Goal: Transaction & Acquisition: Purchase product/service

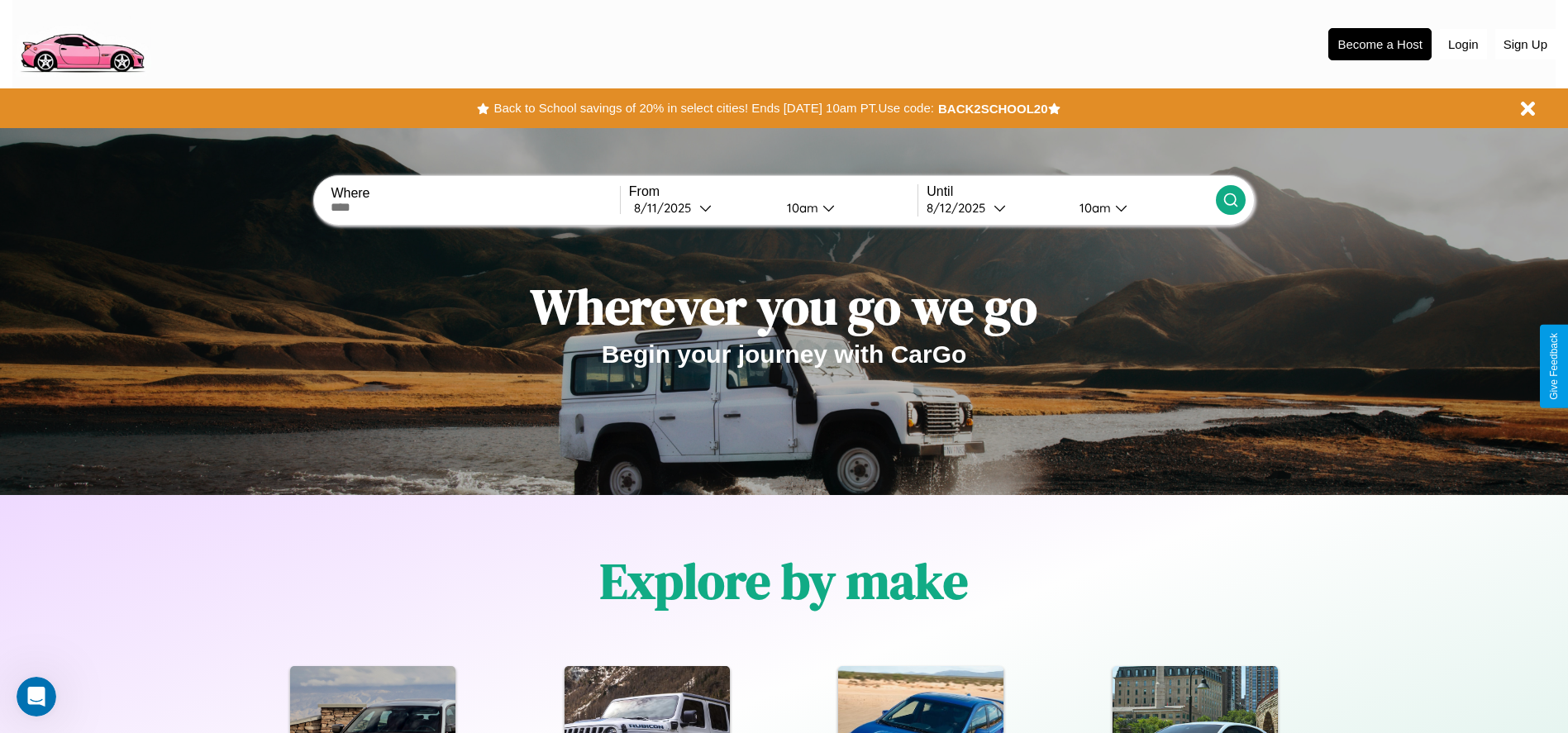
click at [475, 207] on input "text" at bounding box center [475, 207] width 289 height 13
type input "******"
click at [701, 207] on icon at bounding box center [705, 208] width 12 height 12
select select "*"
select select "****"
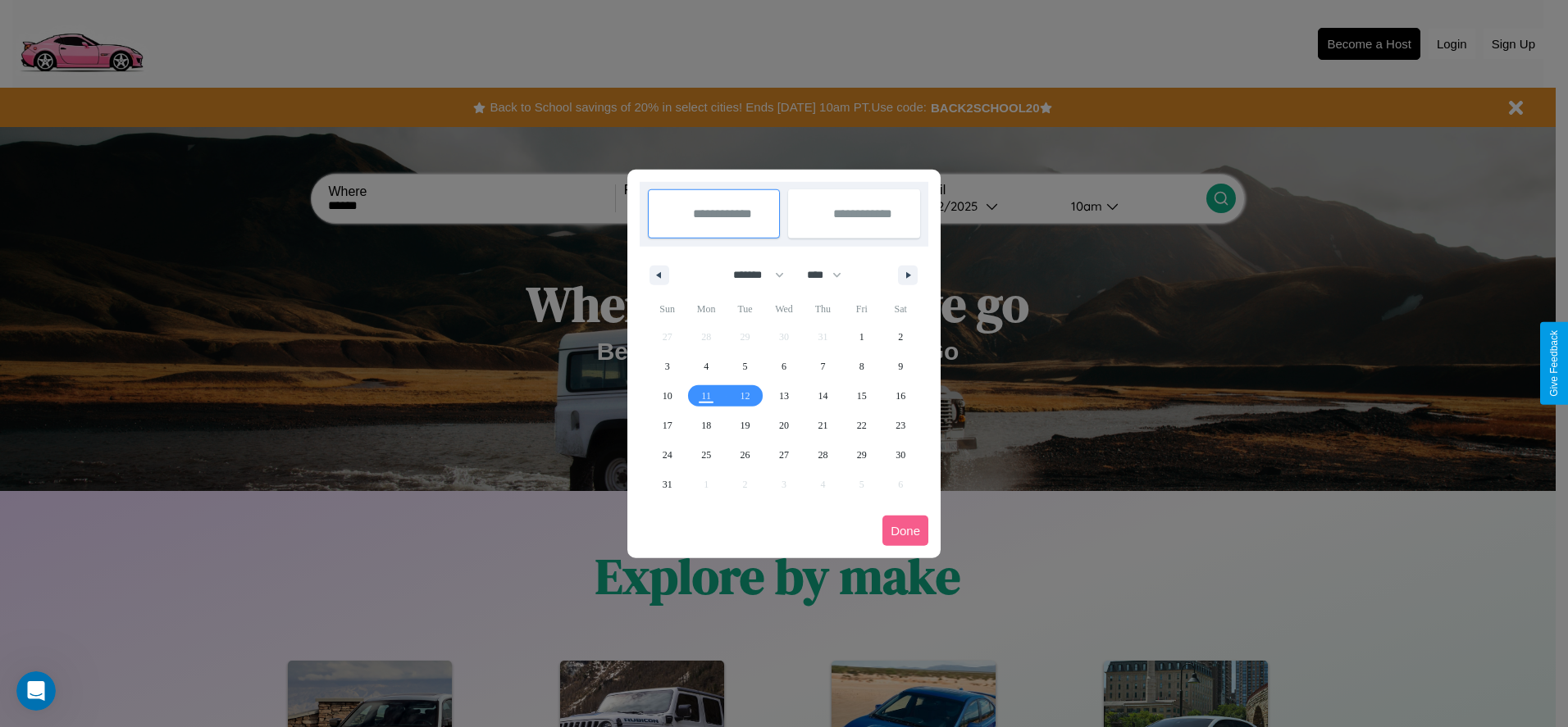
drag, startPoint x: 751, startPoint y: 274, endPoint x: 784, endPoint y: 329, distance: 64.1
click at [751, 274] on select "******* ******** ***** ***** *** **** **** ****** ********* ******* ******** **…" at bounding box center [755, 274] width 70 height 27
select select "*"
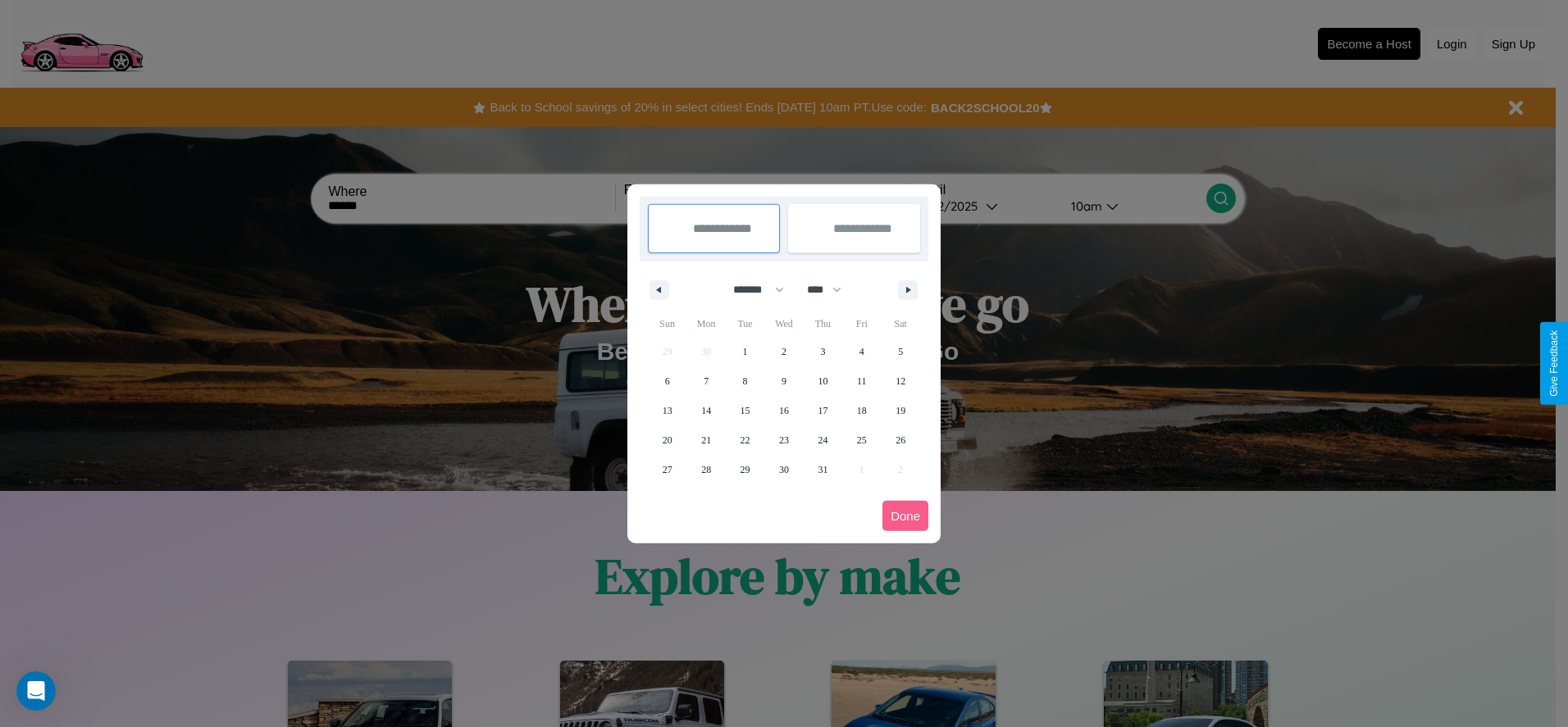
click at [831, 289] on select "**** **** **** **** **** **** **** **** **** **** **** **** **** **** **** ****…" at bounding box center [822, 289] width 49 height 27
select select "****"
click at [706, 410] on span "13" at bounding box center [705, 411] width 9 height 29
type input "**********"
click at [745, 439] on span "21" at bounding box center [745, 440] width 9 height 29
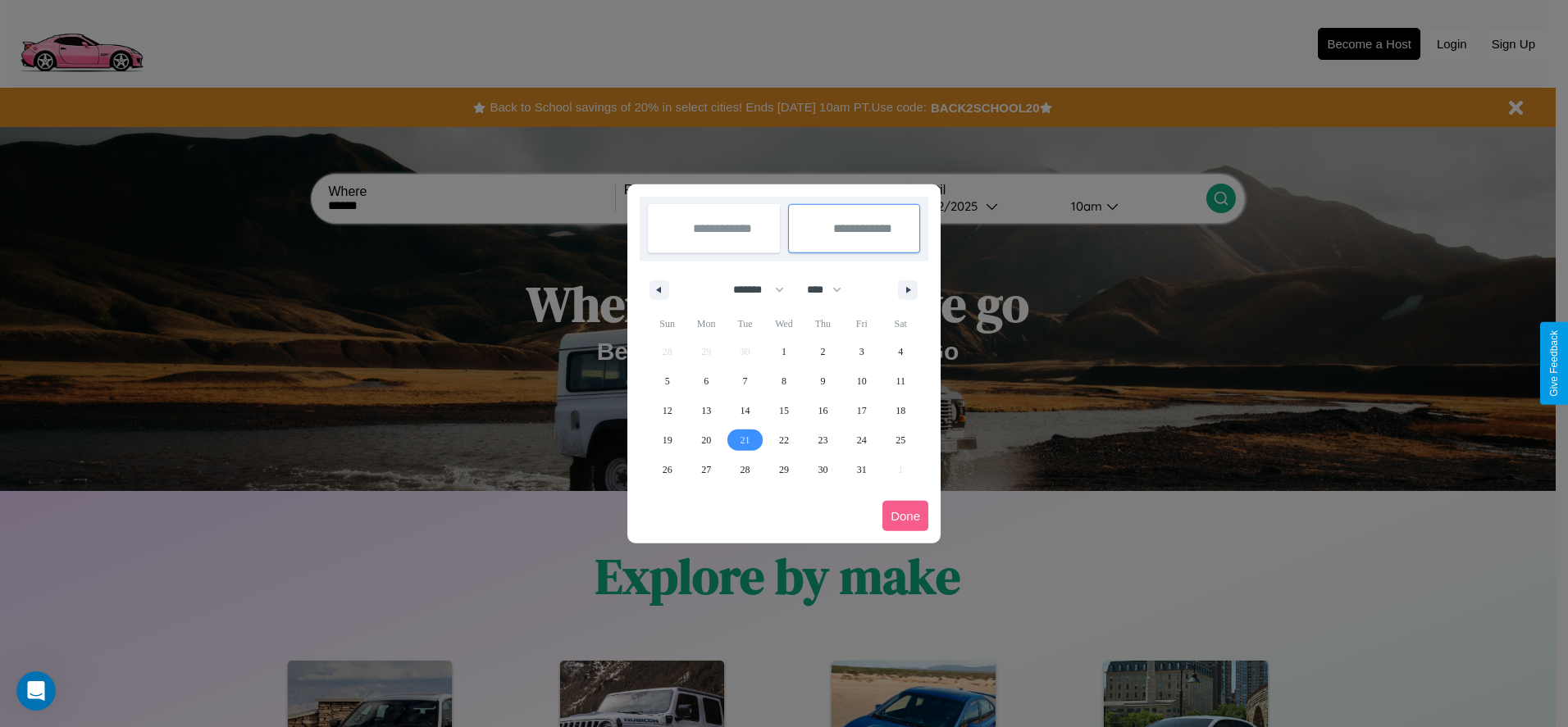
type input "**********"
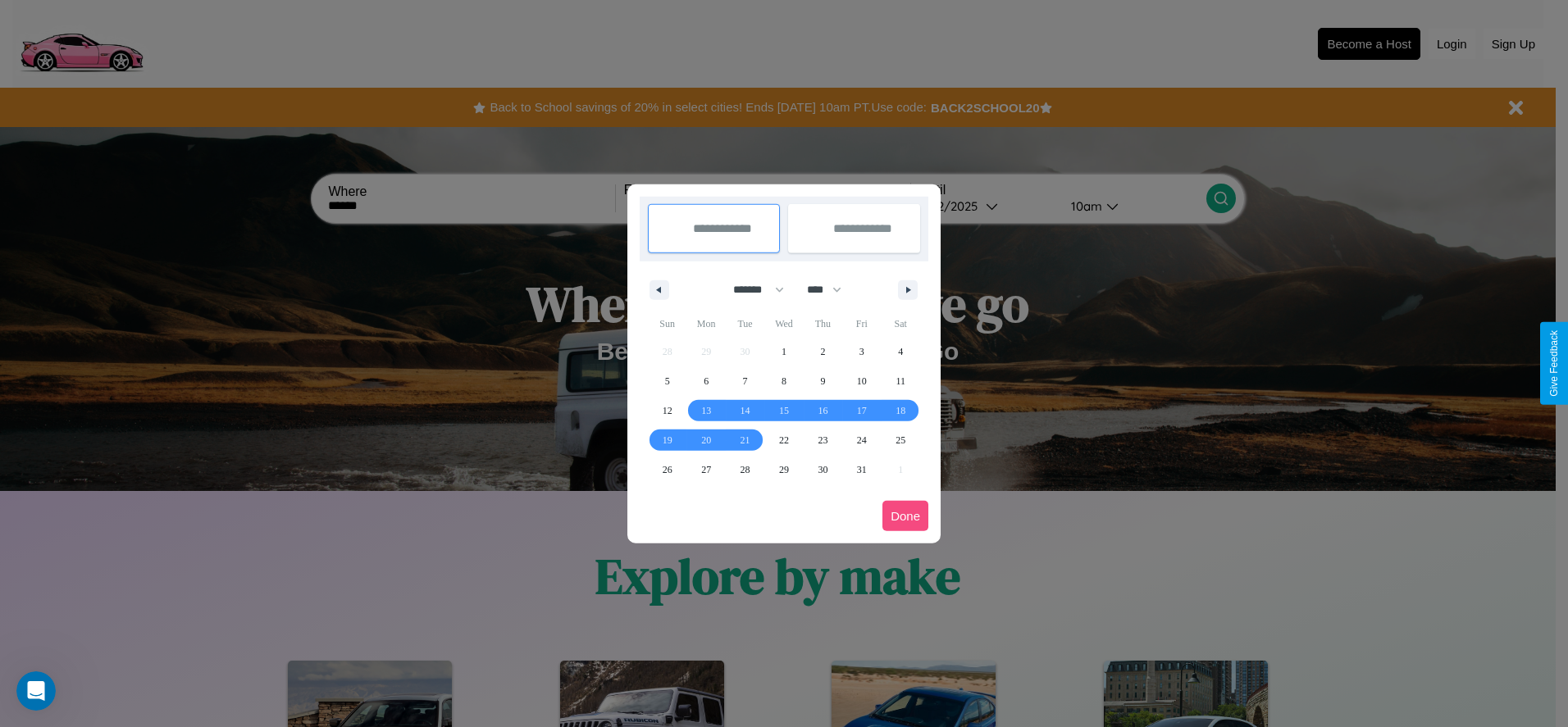
click at [905, 516] on button "Done" at bounding box center [904, 516] width 46 height 30
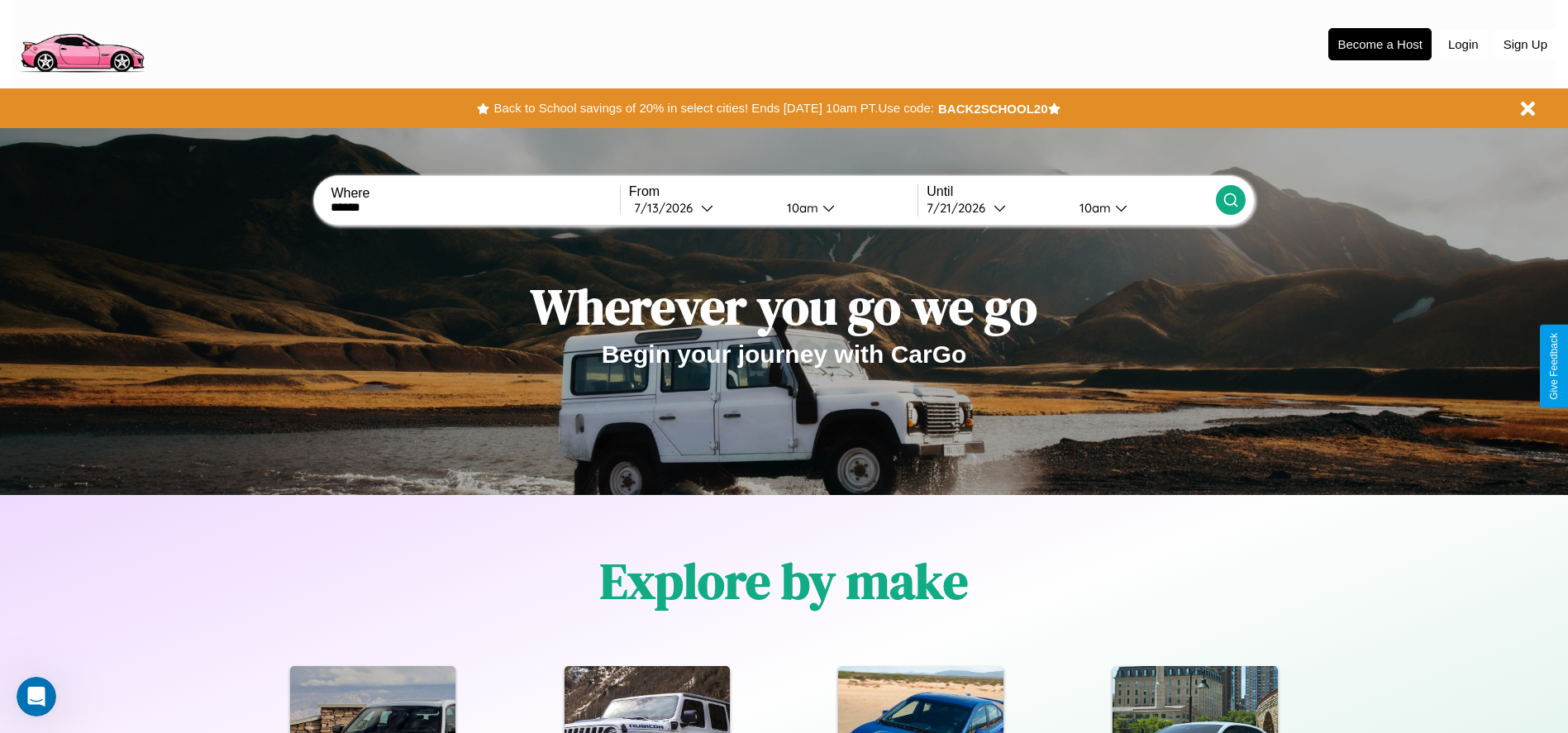
click at [799, 207] on div "10am" at bounding box center [800, 208] width 43 height 16
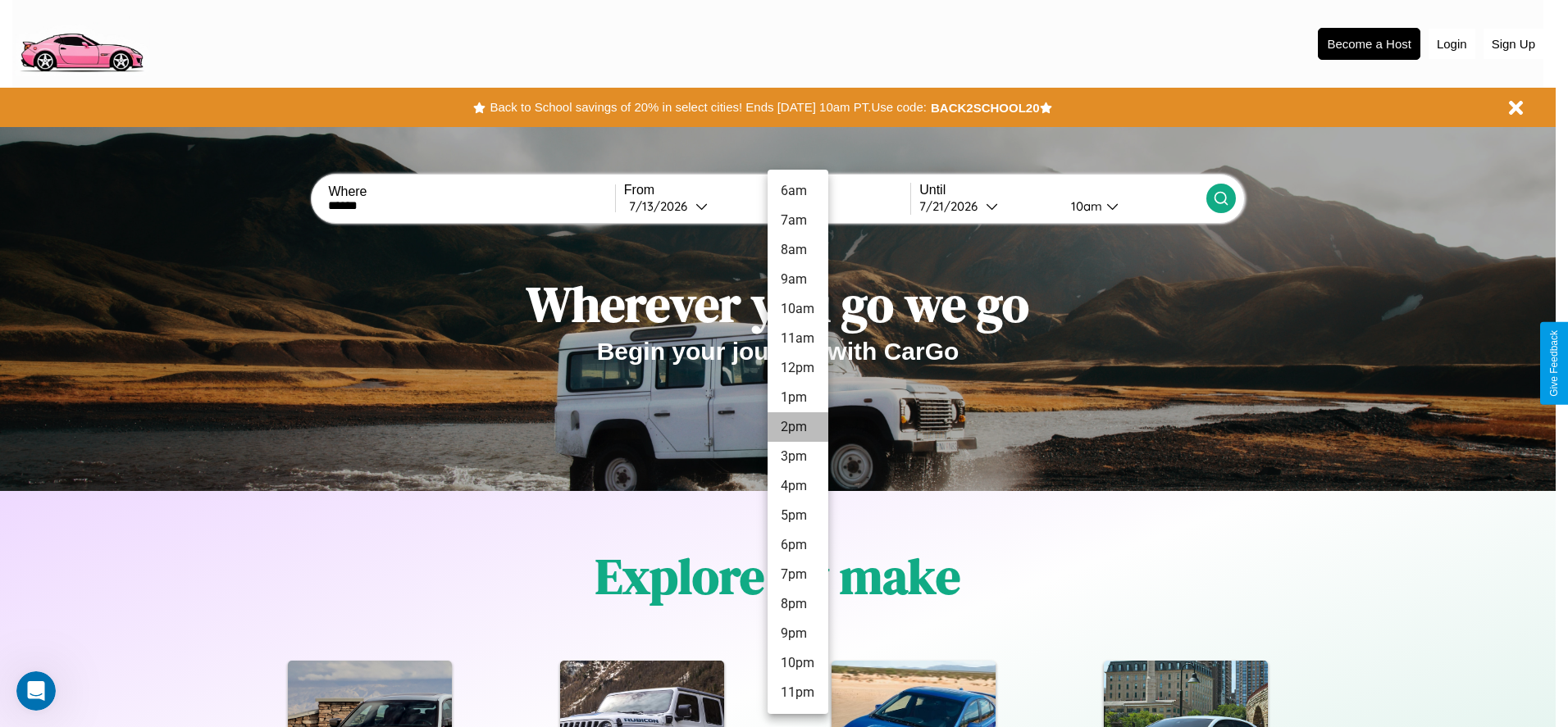
click at [797, 427] on li "2pm" at bounding box center [797, 427] width 60 height 29
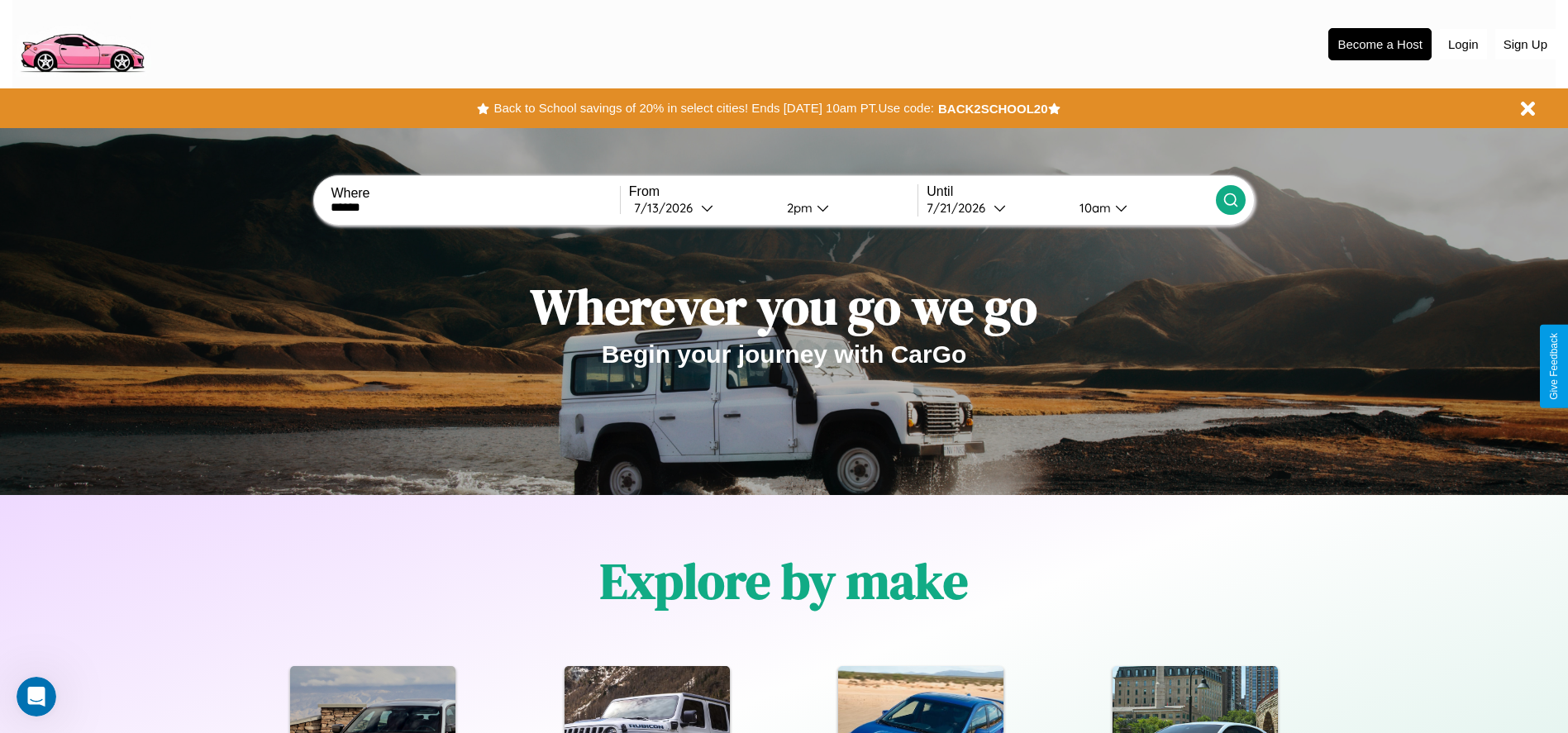
click at [1230, 200] on icon at bounding box center [1230, 199] width 17 height 17
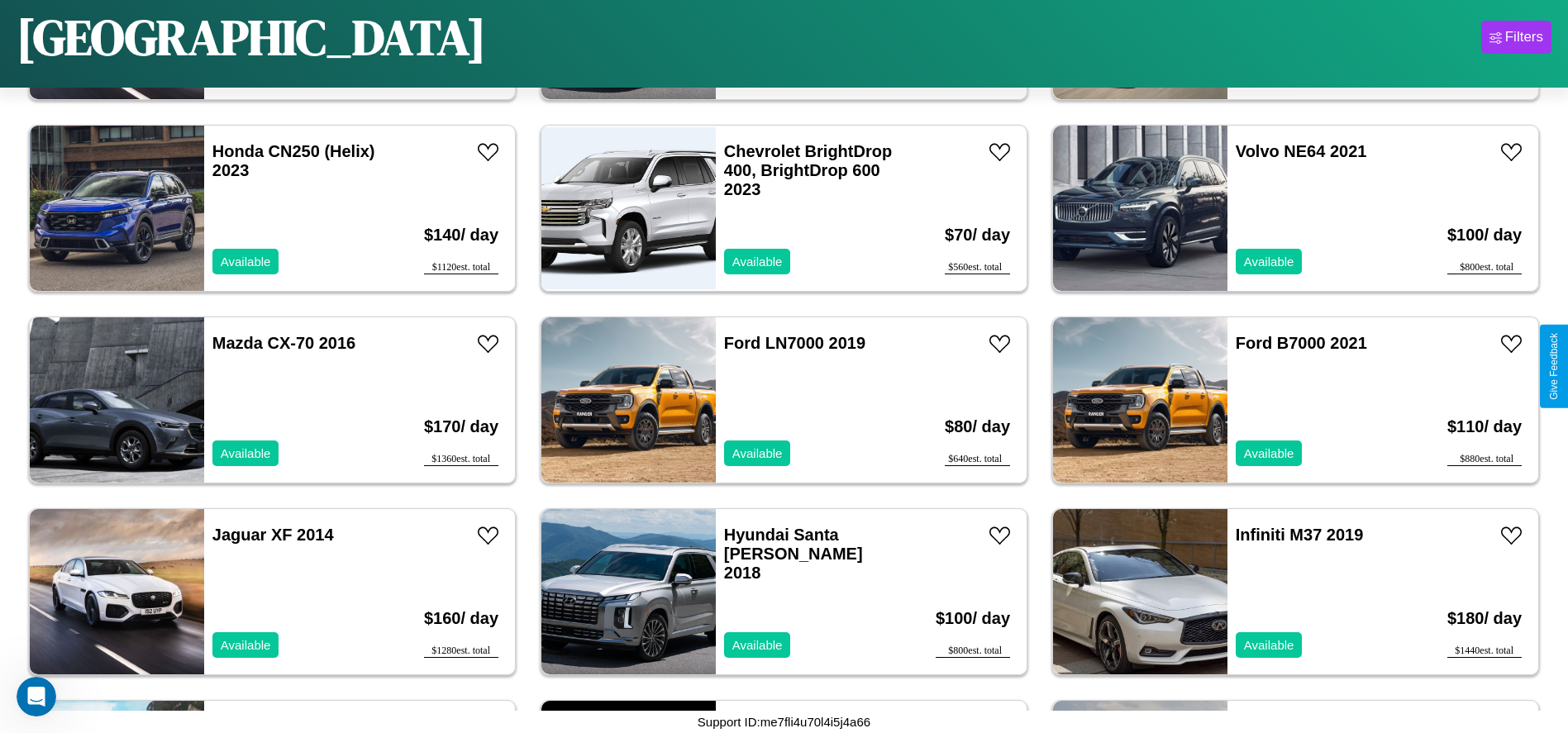
scroll to position [2484, 0]
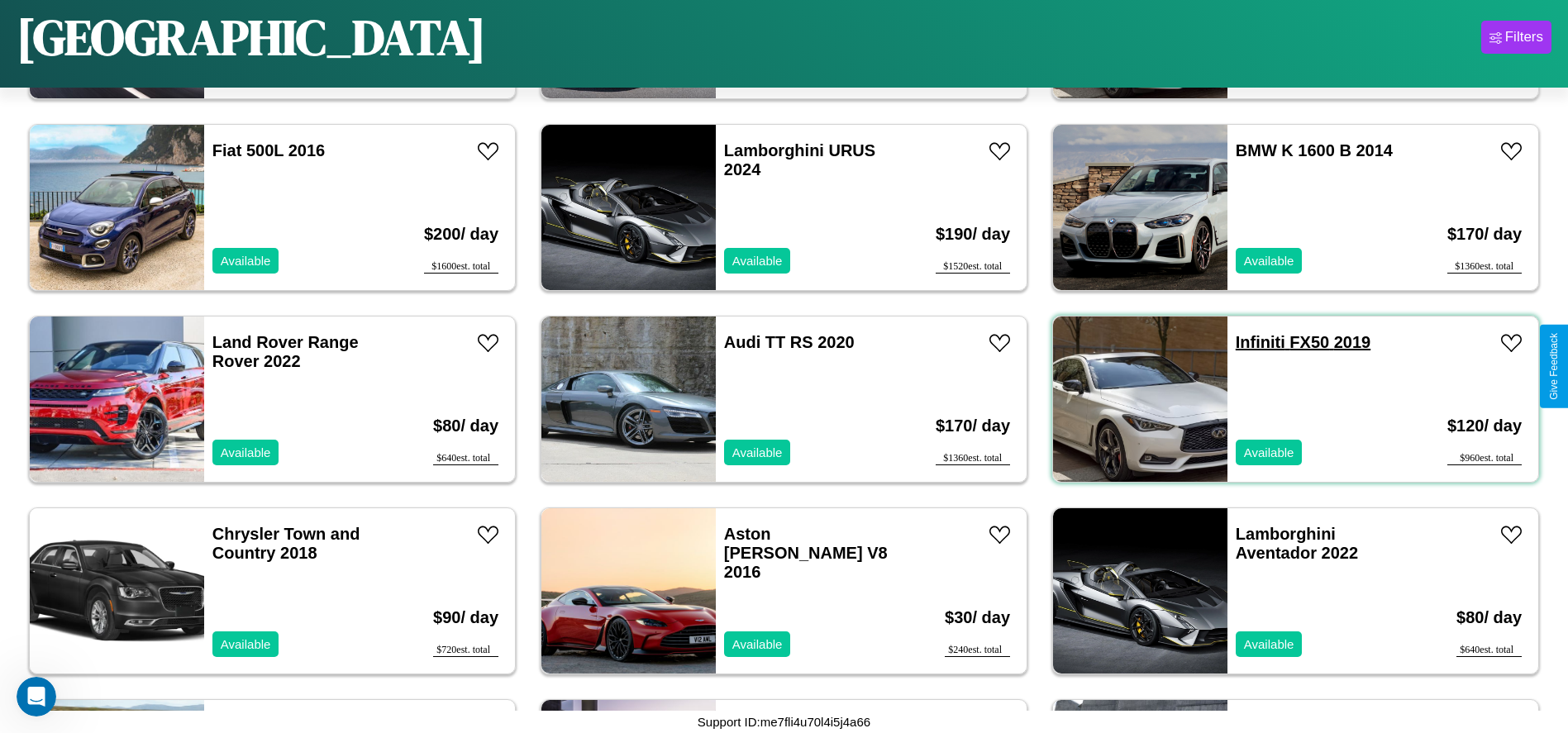
click at [1250, 342] on link "Infiniti FX50 2019" at bounding box center [1303, 342] width 135 height 18
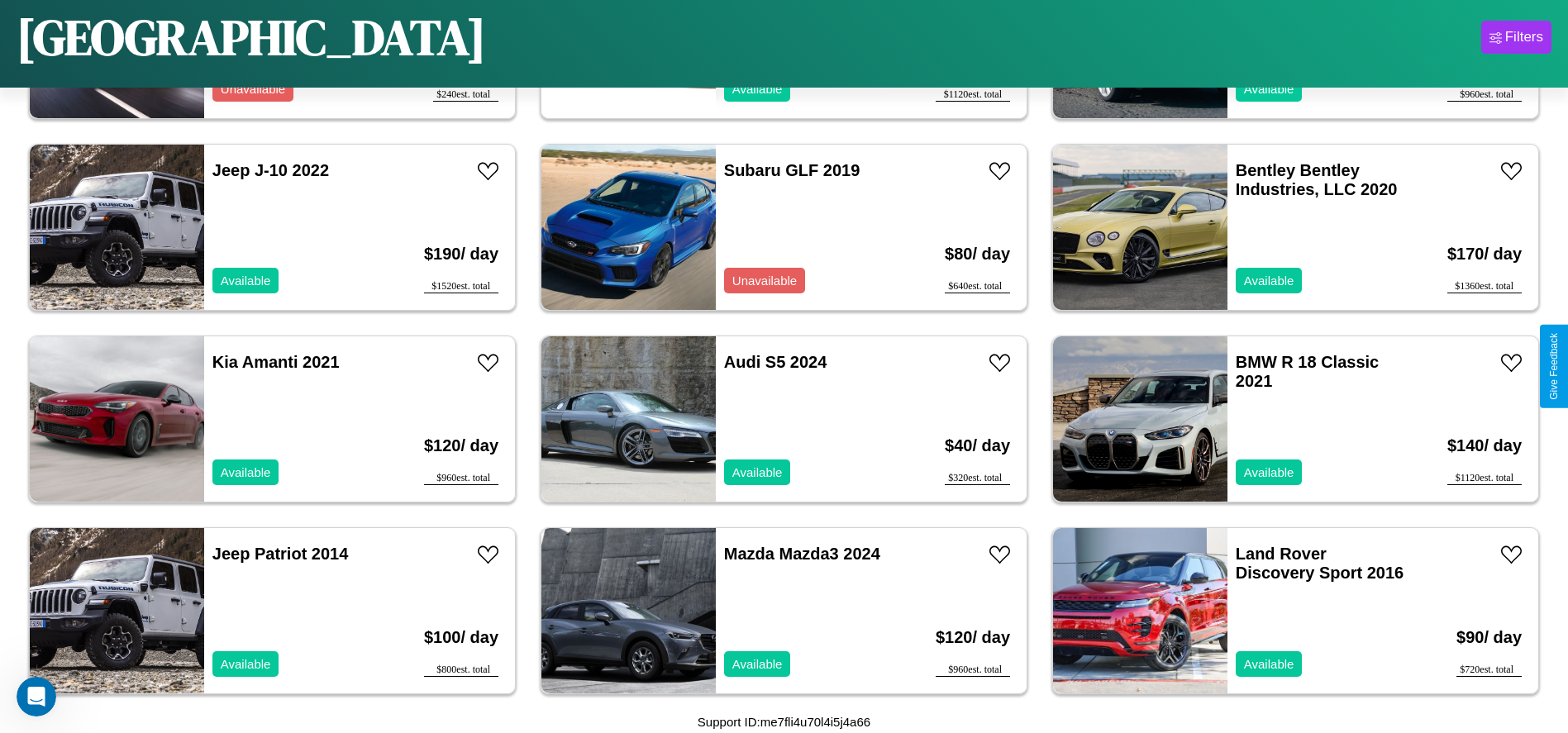
scroll to position [7844, 0]
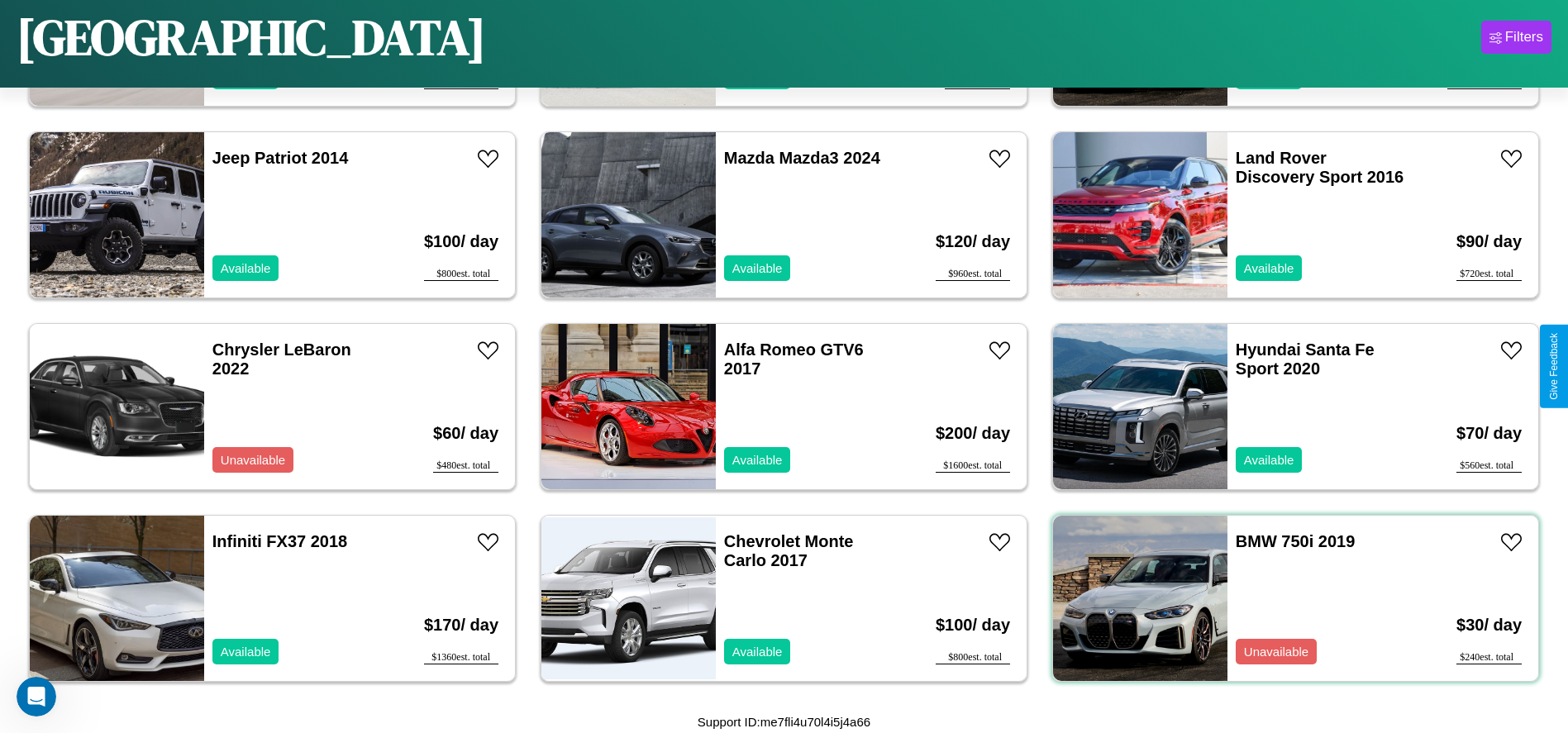
click at [1285, 598] on div "BMW 750i 2019 Unavailable" at bounding box center [1322, 598] width 190 height 165
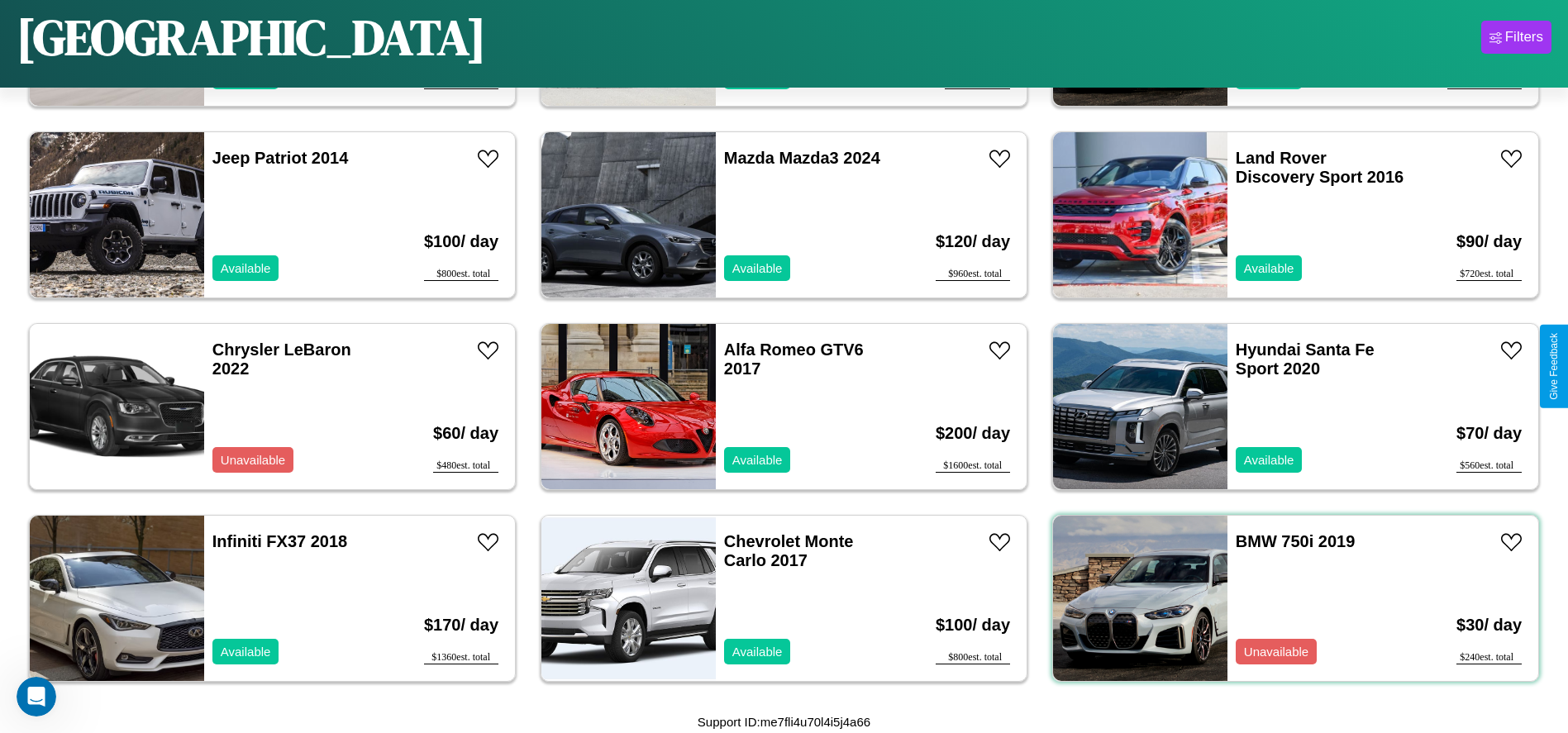
click at [1285, 598] on div "BMW 750i 2019 Unavailable" at bounding box center [1322, 598] width 190 height 165
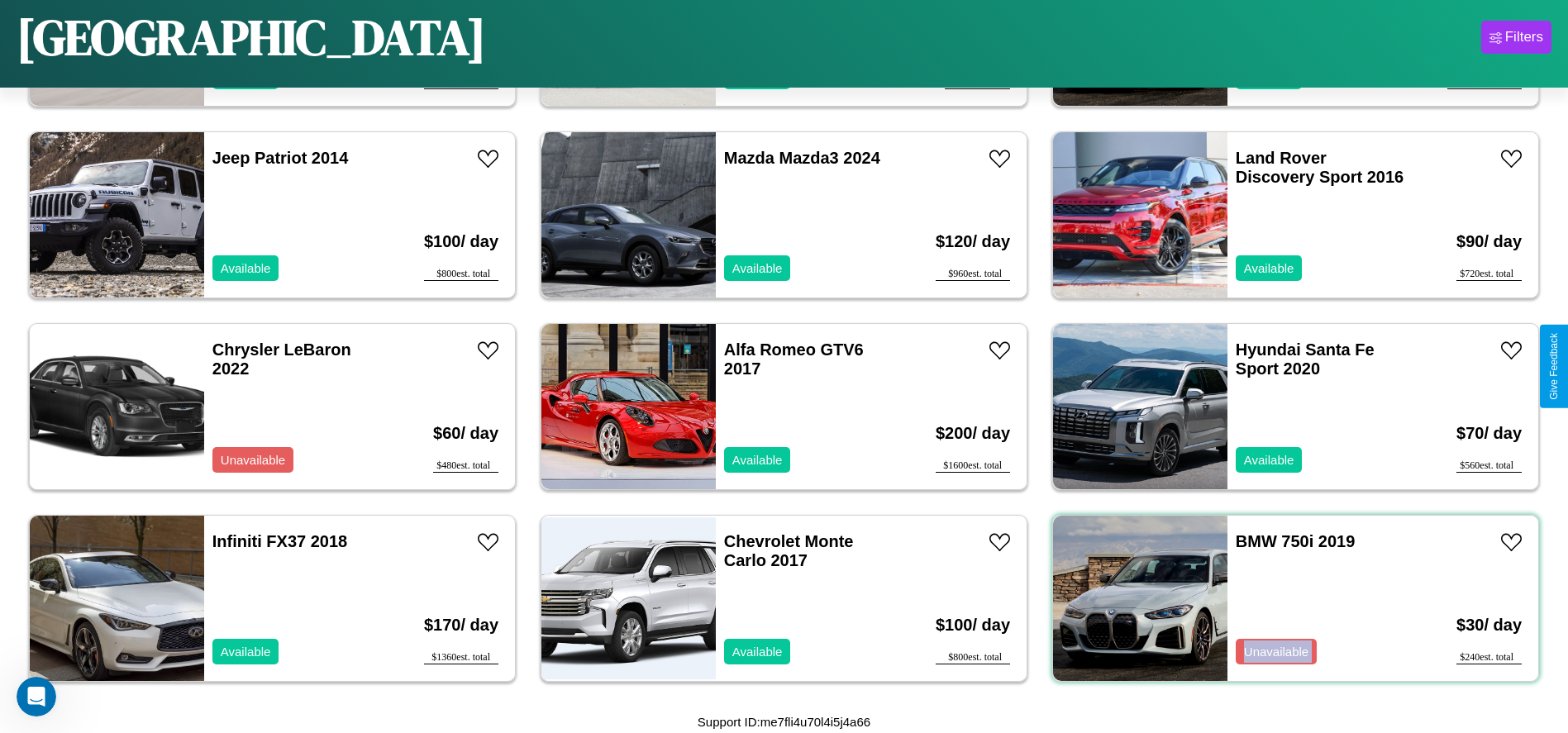
click at [1285, 598] on div "BMW 750i 2019 Unavailable" at bounding box center [1322, 598] width 190 height 165
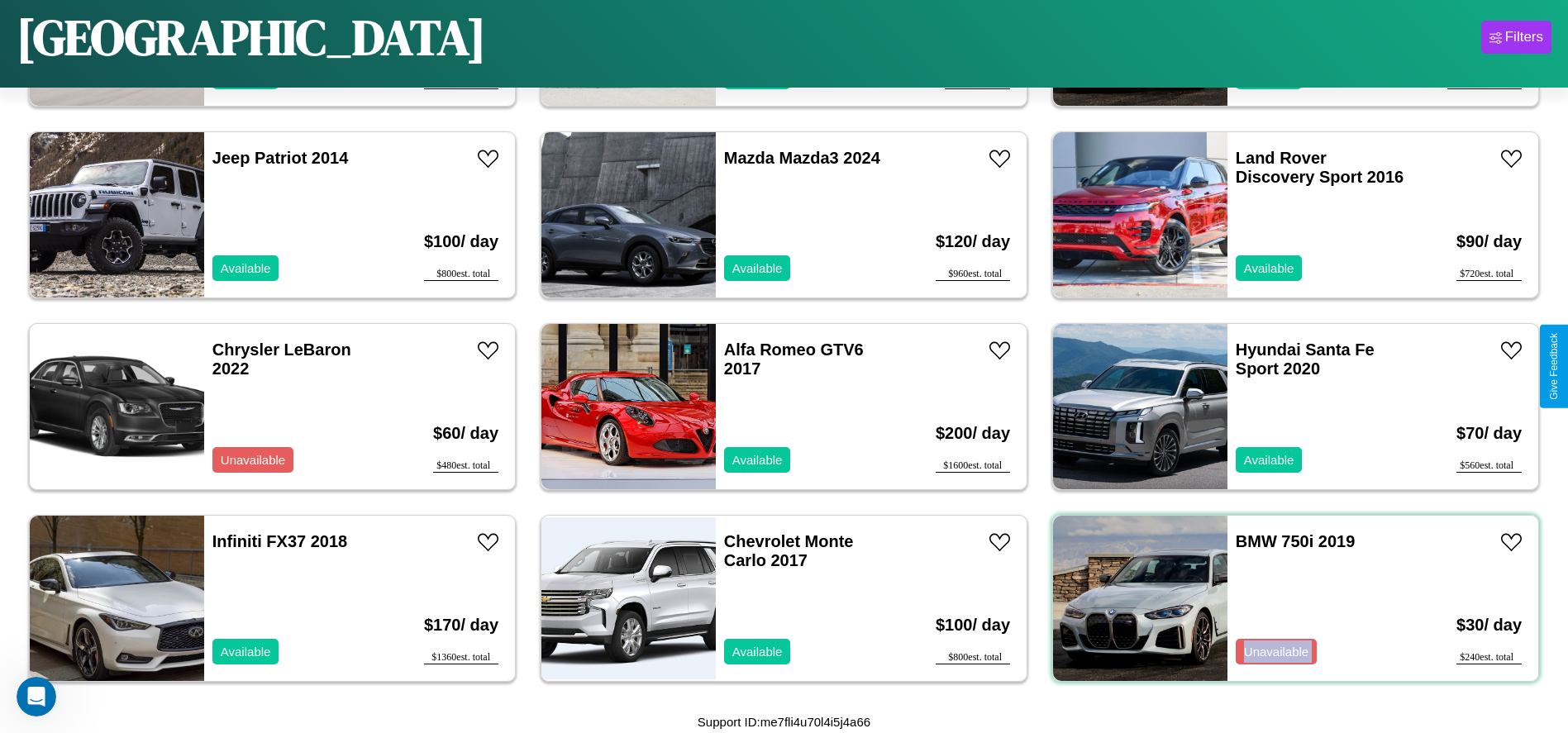
click at [1285, 598] on div "BMW 750i 2019 Unavailable" at bounding box center [1322, 598] width 190 height 165
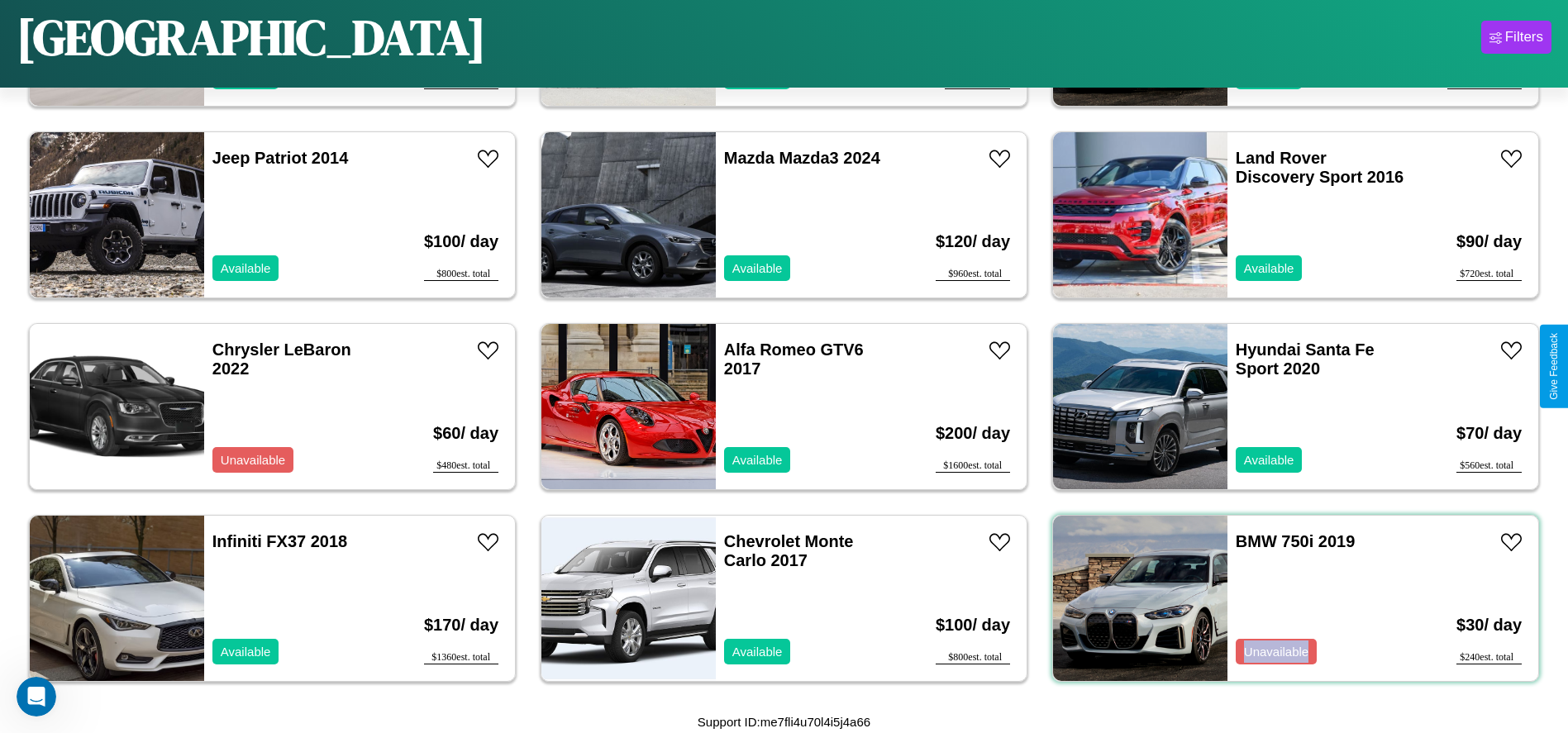
click at [1285, 598] on div "BMW 750i 2019 Unavailable" at bounding box center [1322, 598] width 190 height 165
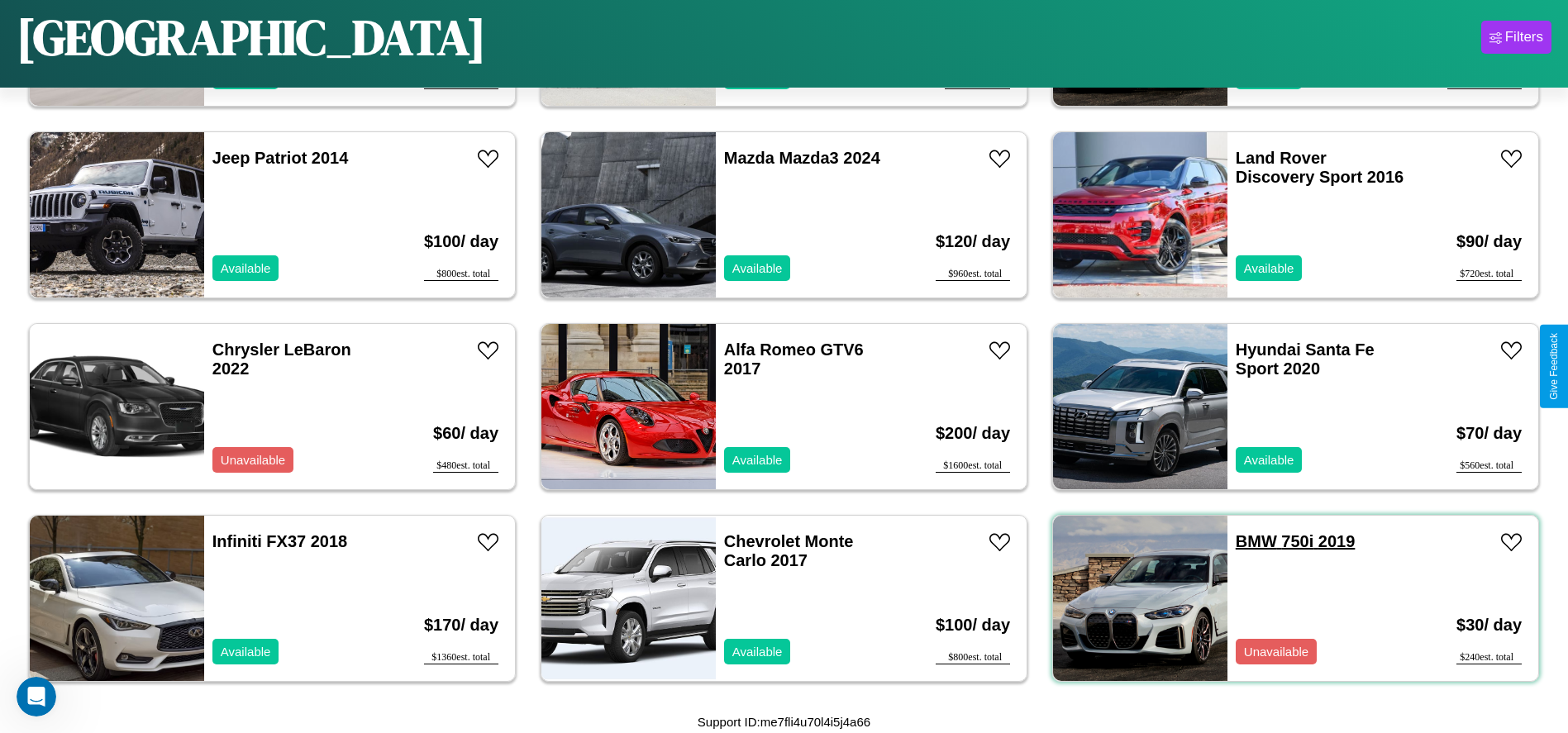
click at [1245, 541] on link "BMW 750i 2019" at bounding box center [1296, 541] width 120 height 18
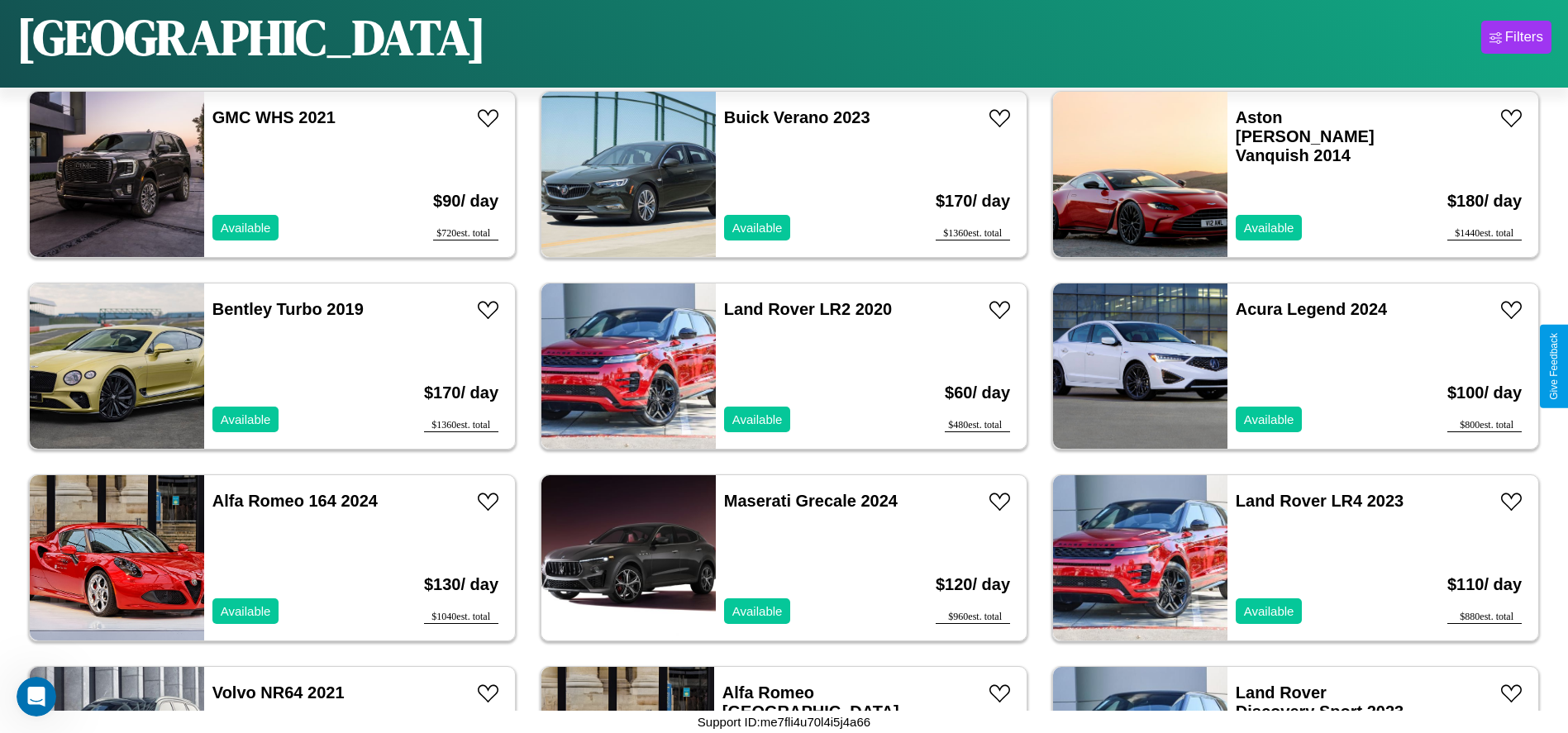
scroll to position [376, 0]
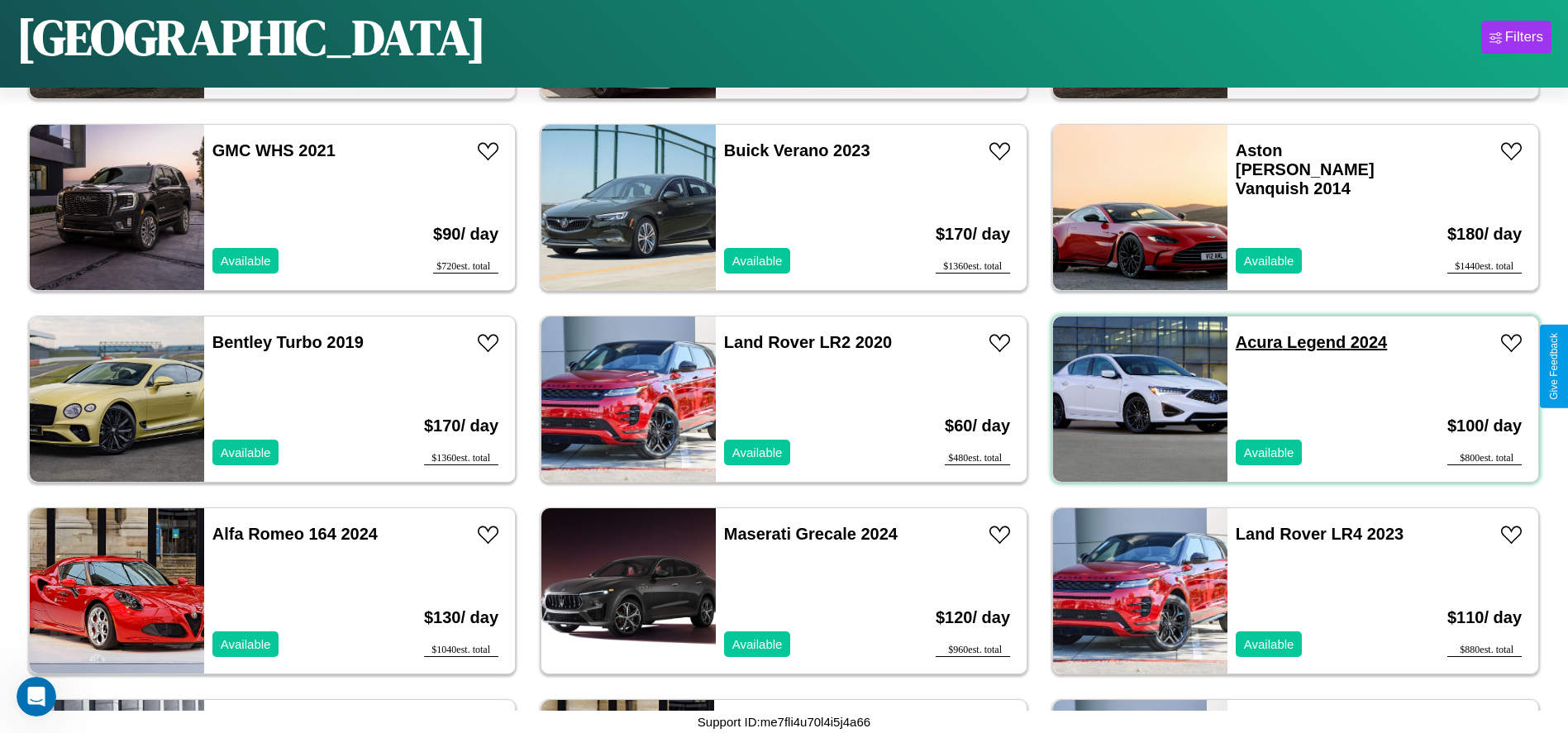
click at [1249, 342] on link "Acura Legend 2024" at bounding box center [1311, 342] width 151 height 18
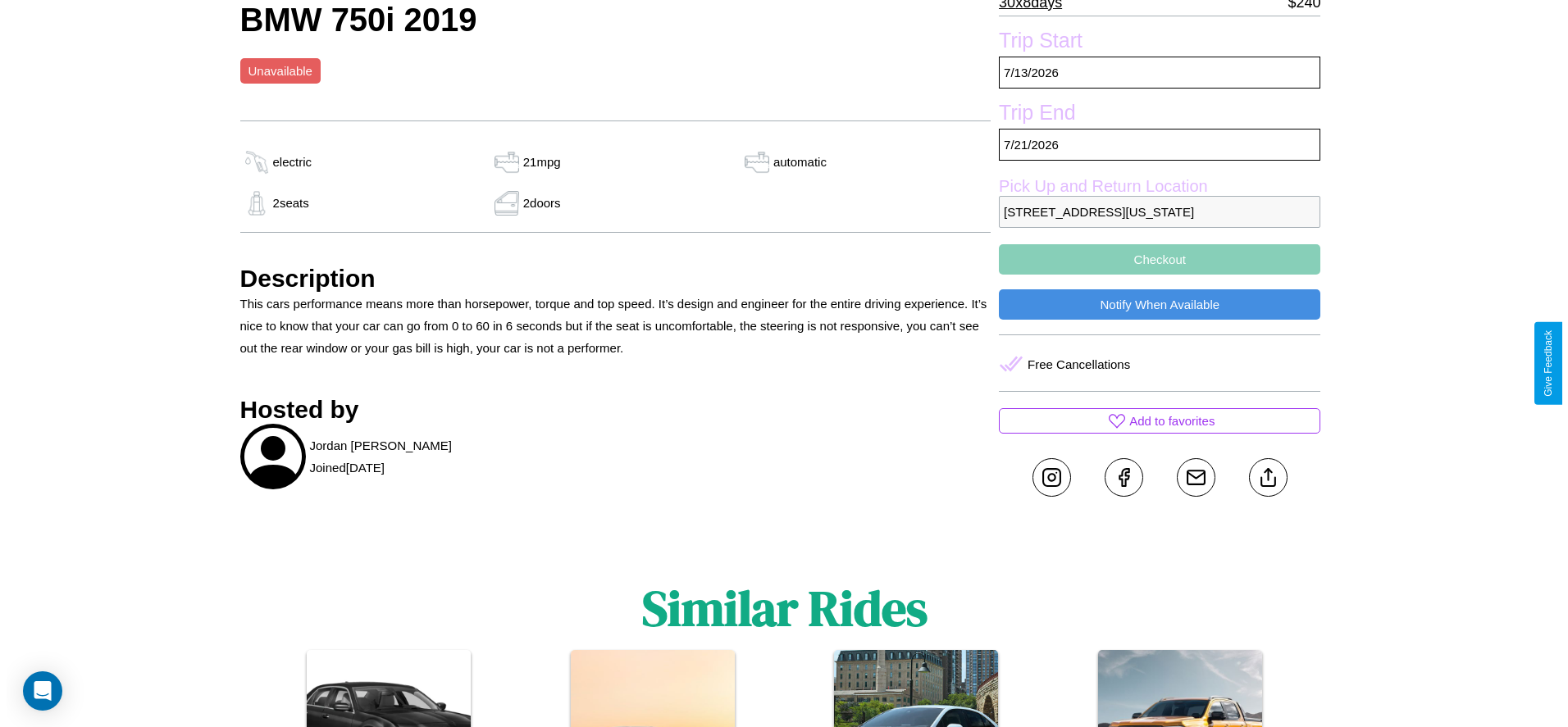
scroll to position [731, 0]
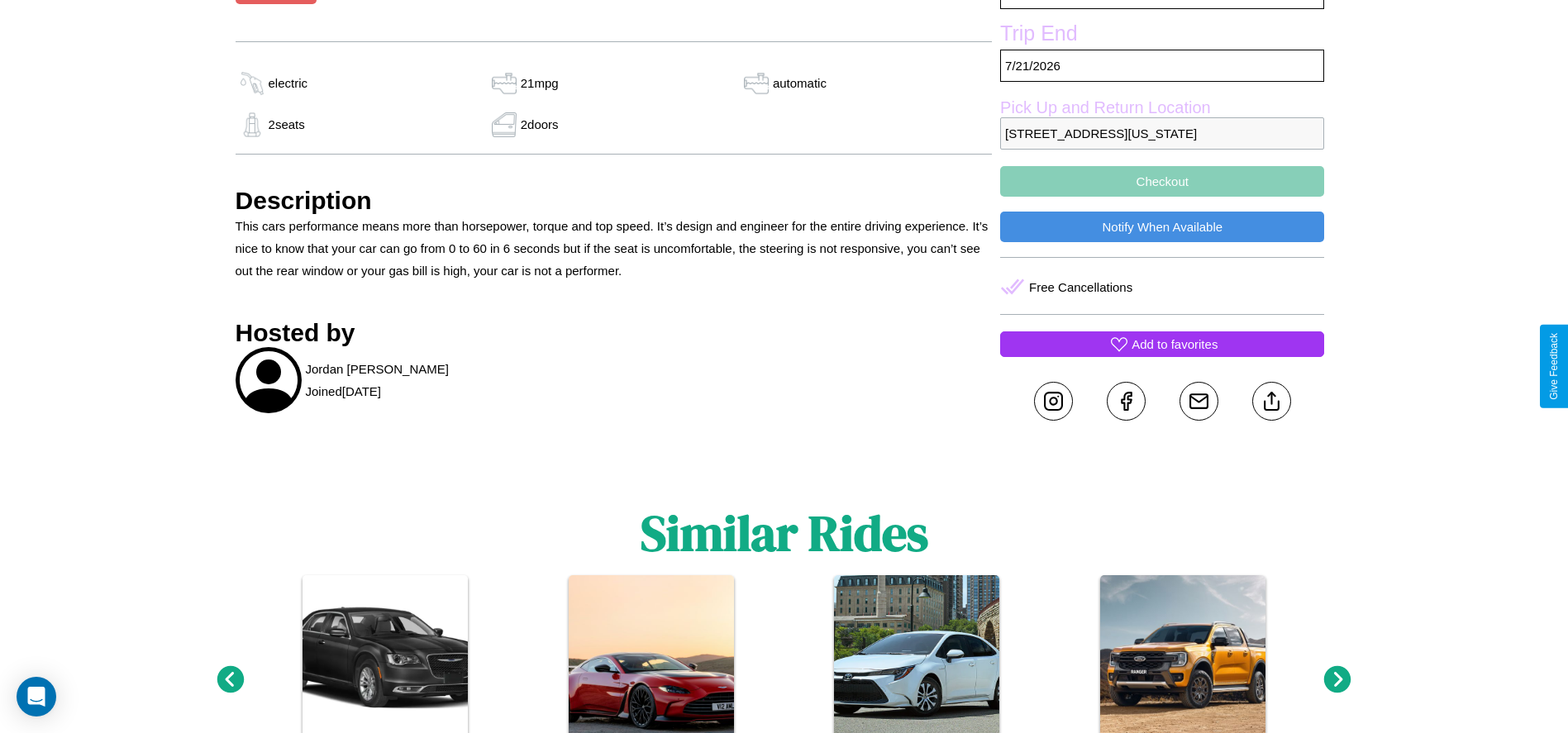
click at [1162, 356] on p "Add to favorites" at bounding box center [1174, 344] width 86 height 23
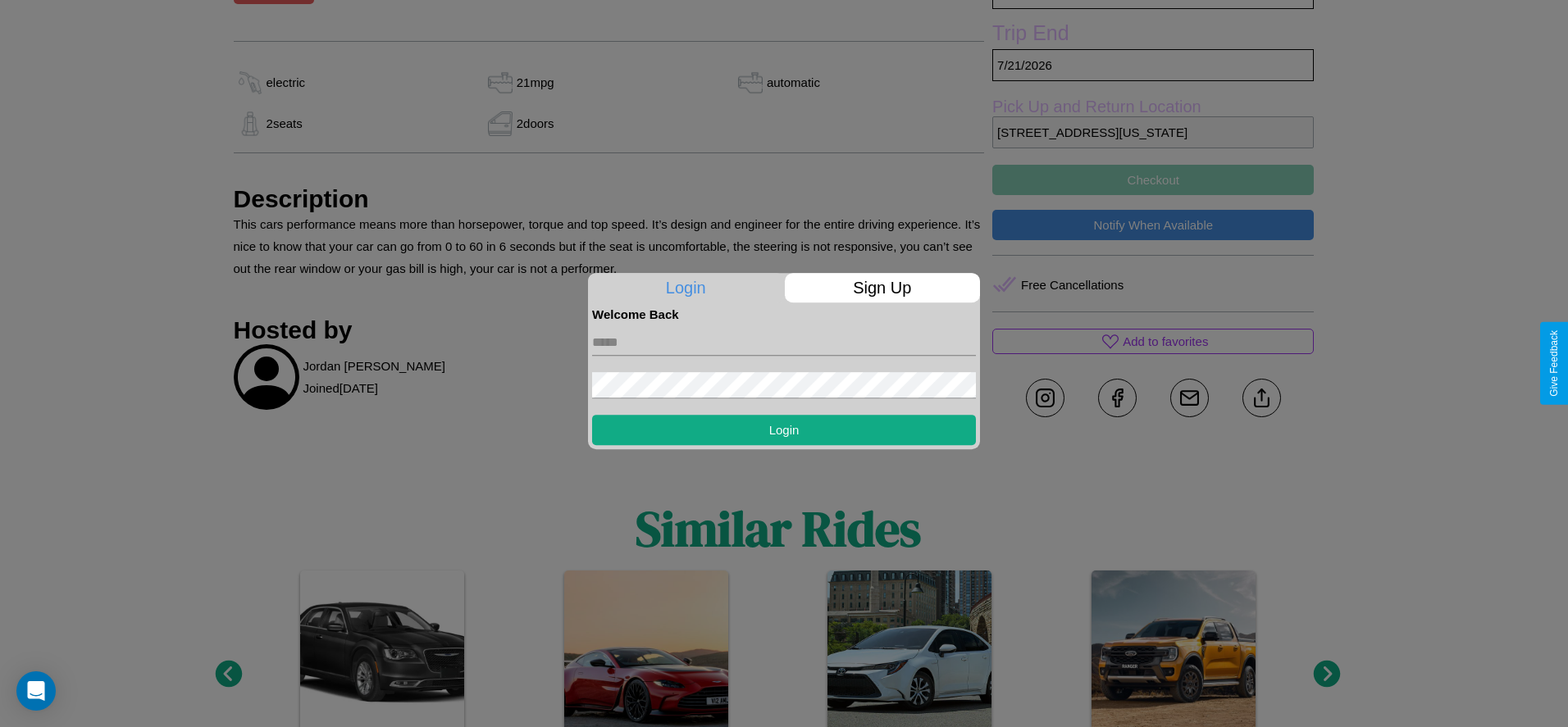
click at [784, 363] on form "Login" at bounding box center [784, 382] width 384 height 123
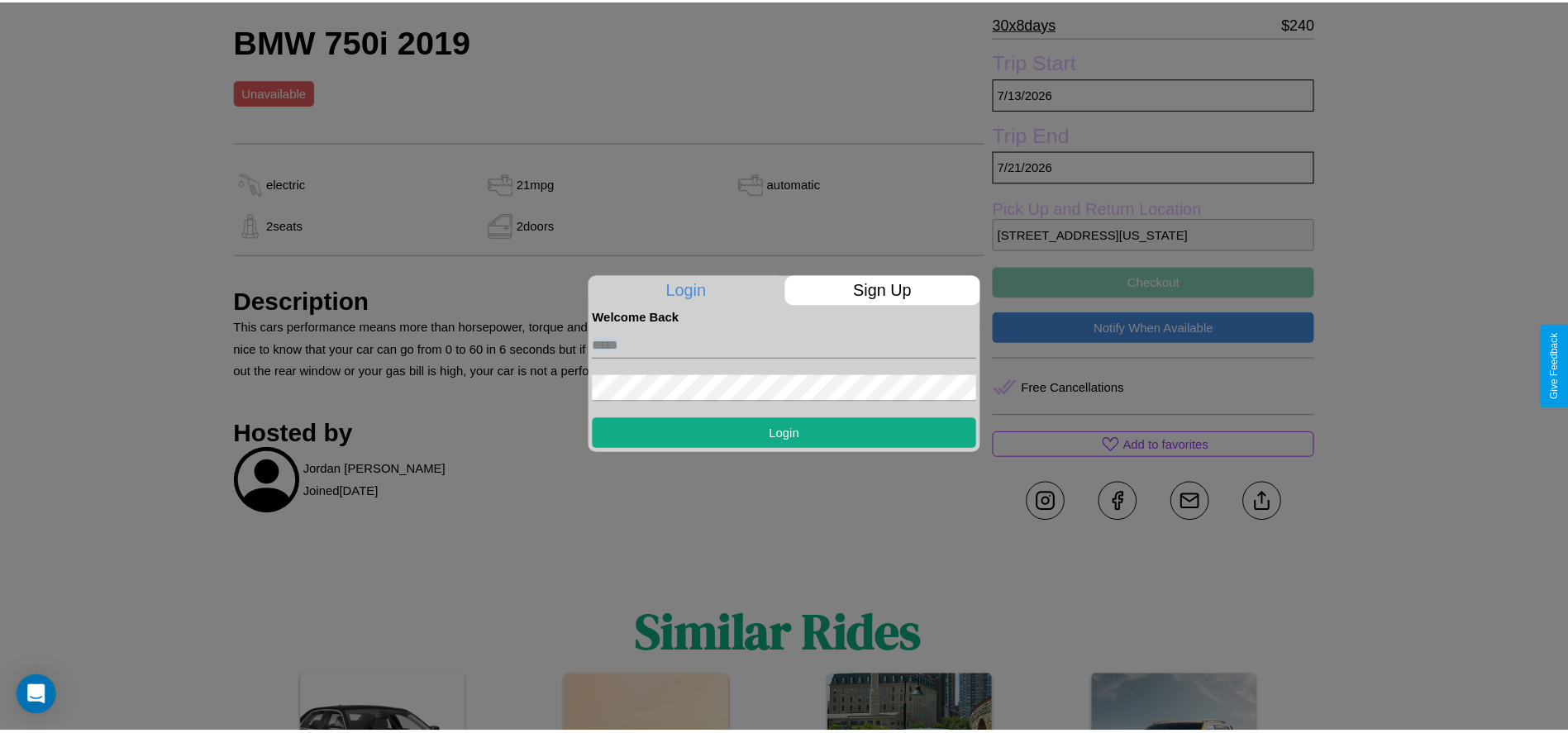
scroll to position [574, 0]
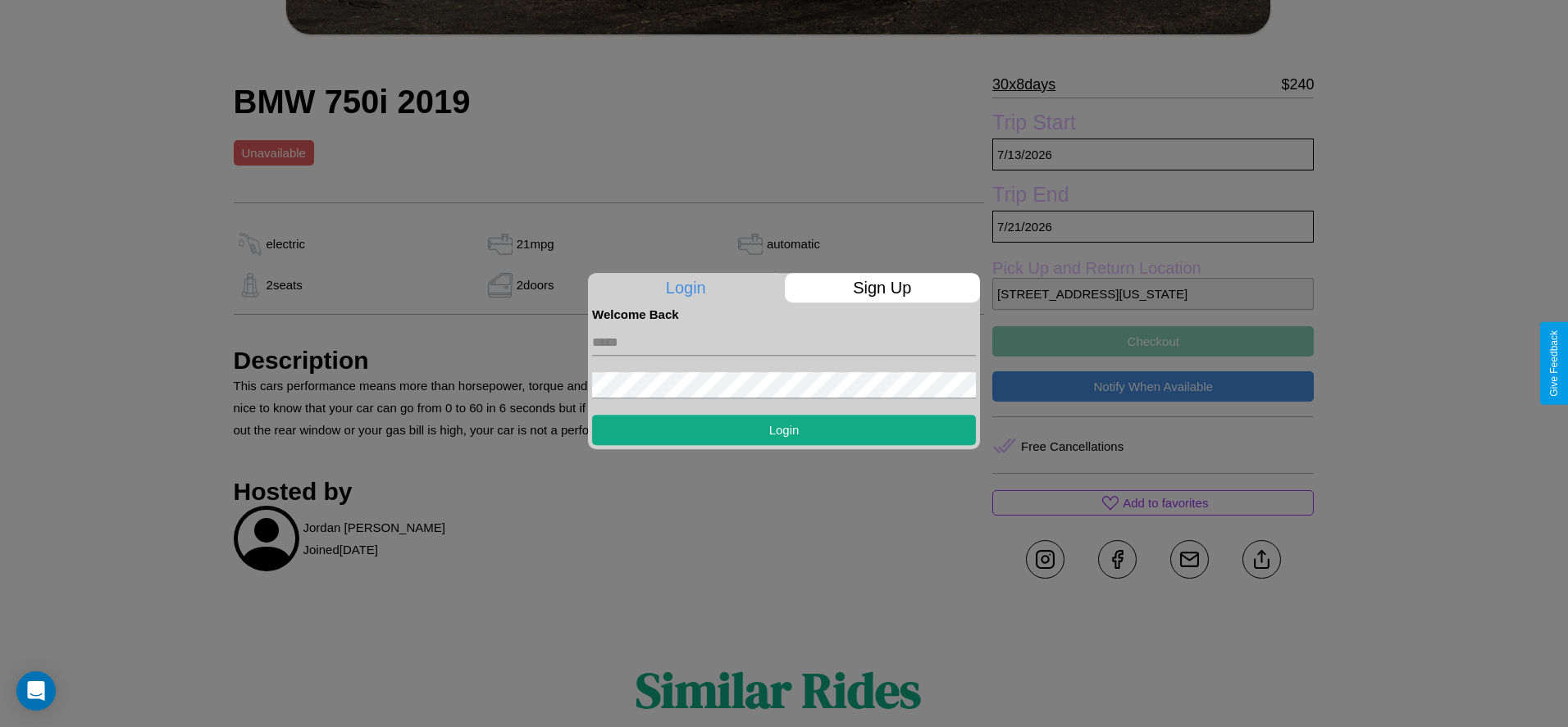
click at [1153, 363] on div at bounding box center [784, 363] width 1568 height 727
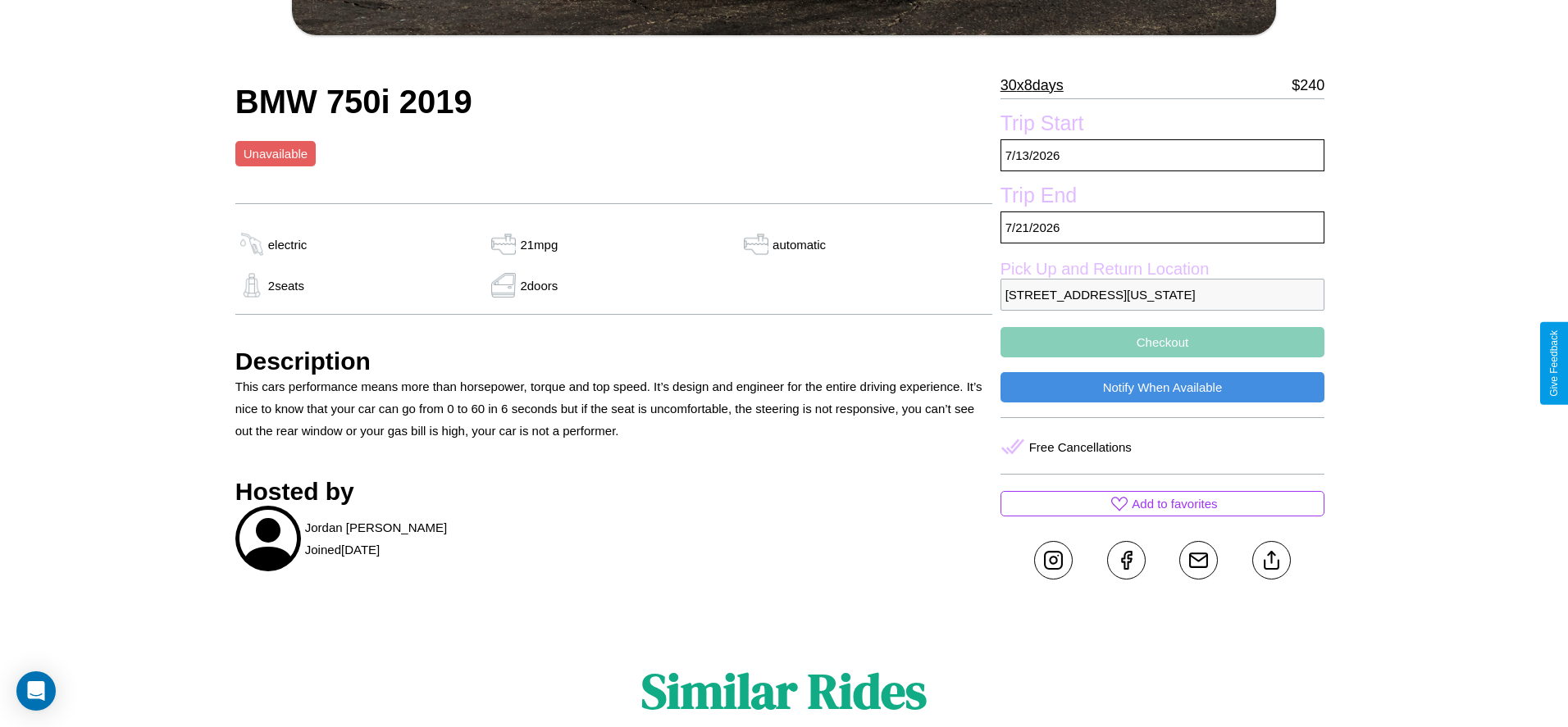
click at [1153, 357] on button "Checkout" at bounding box center [1162, 342] width 324 height 30
click at [1153, 356] on button "Checkout" at bounding box center [1153, 341] width 321 height 30
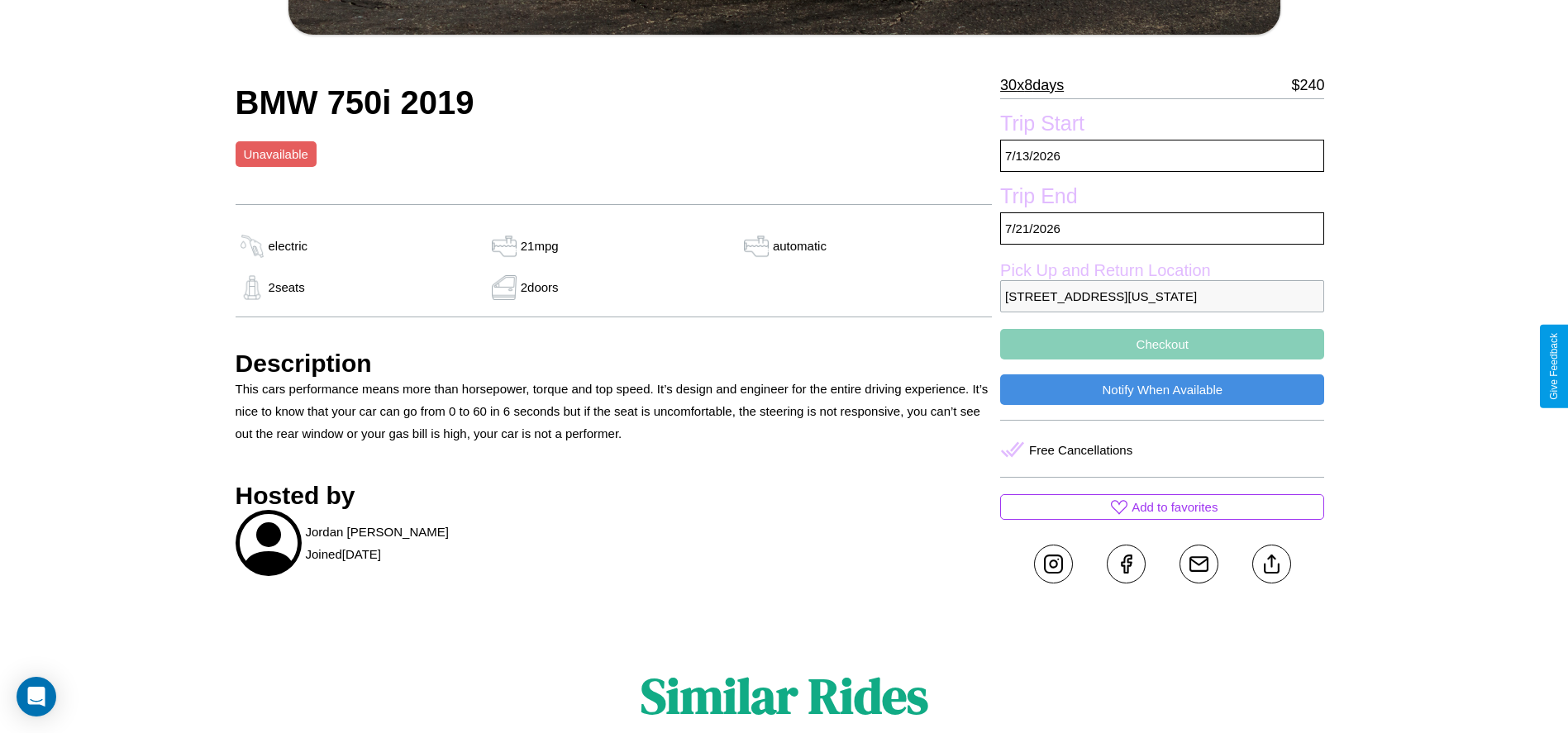
click at [1162, 359] on button "Checkout" at bounding box center [1162, 343] width 324 height 30
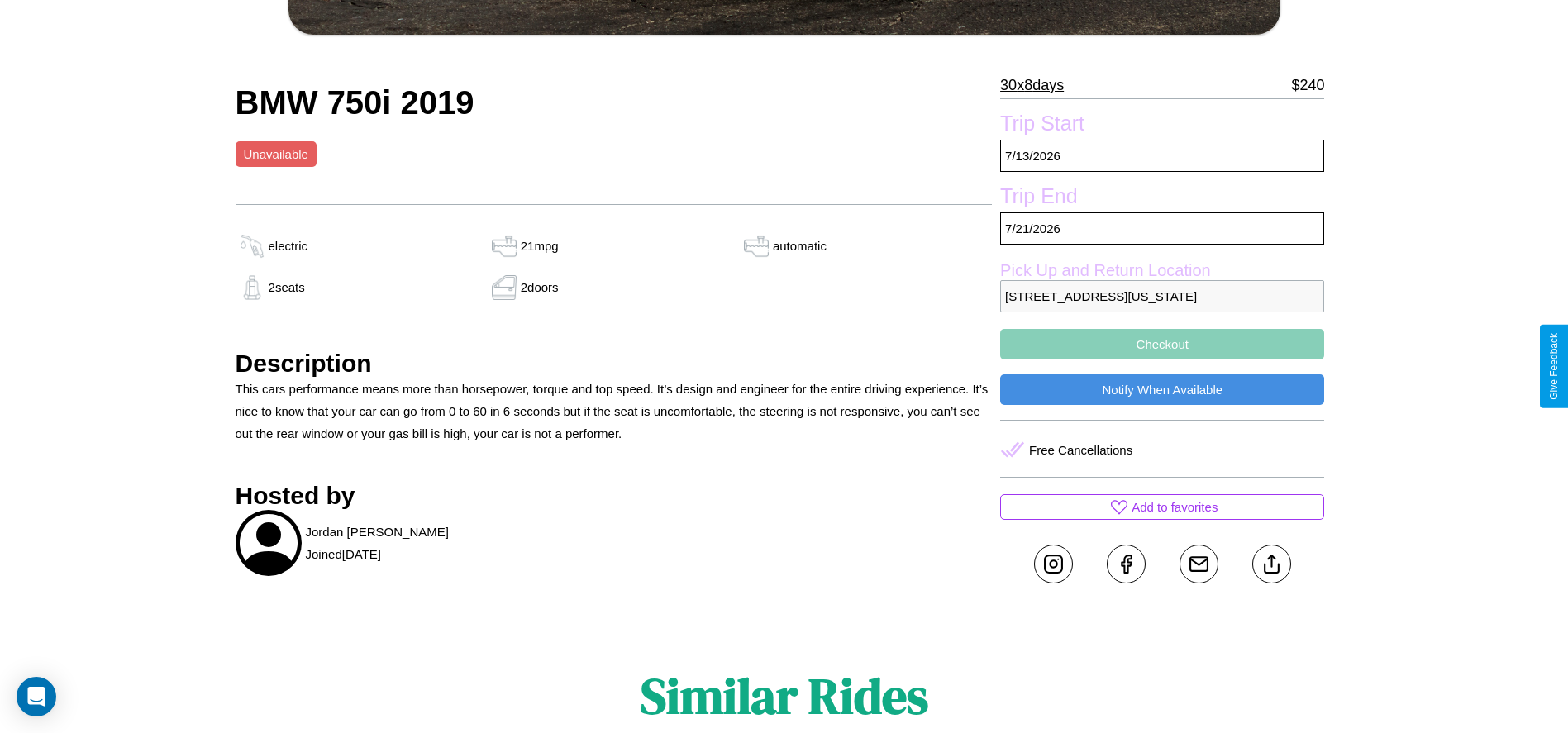
click at [1162, 359] on button "Checkout" at bounding box center [1162, 343] width 324 height 30
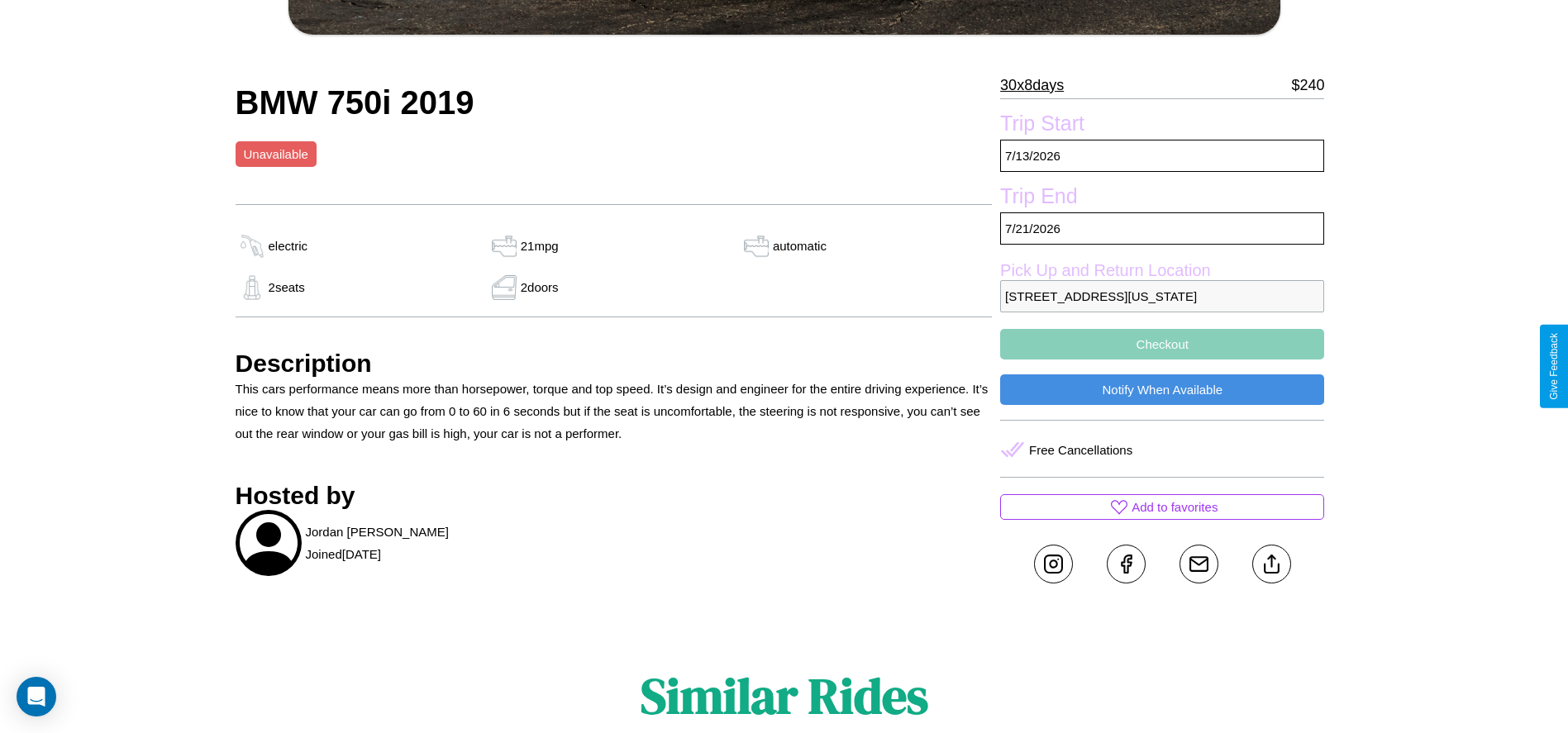
click at [1162, 359] on button "Checkout" at bounding box center [1162, 343] width 324 height 30
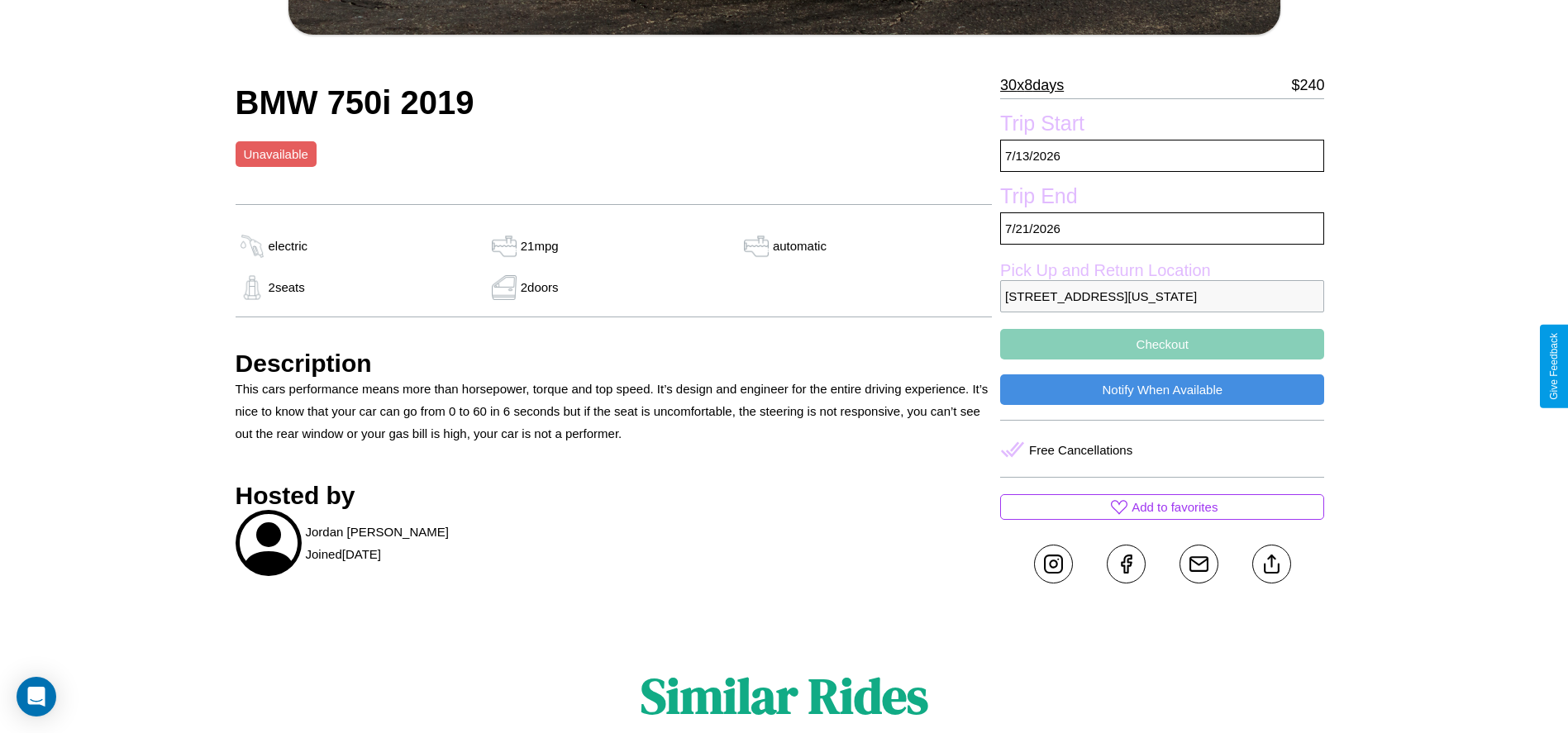
click at [1162, 359] on button "Checkout" at bounding box center [1162, 343] width 324 height 30
